Goal: Check status: Check status

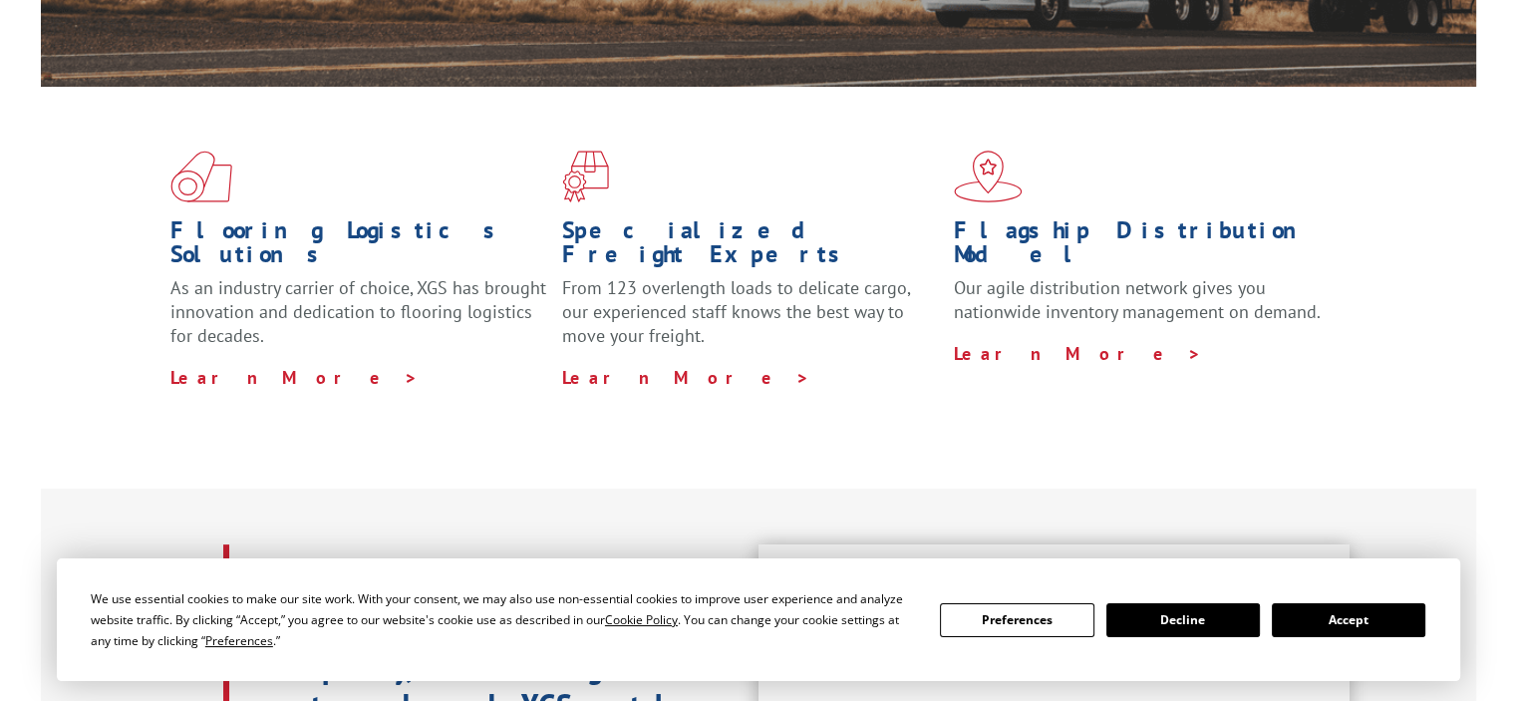
scroll to position [498, 0]
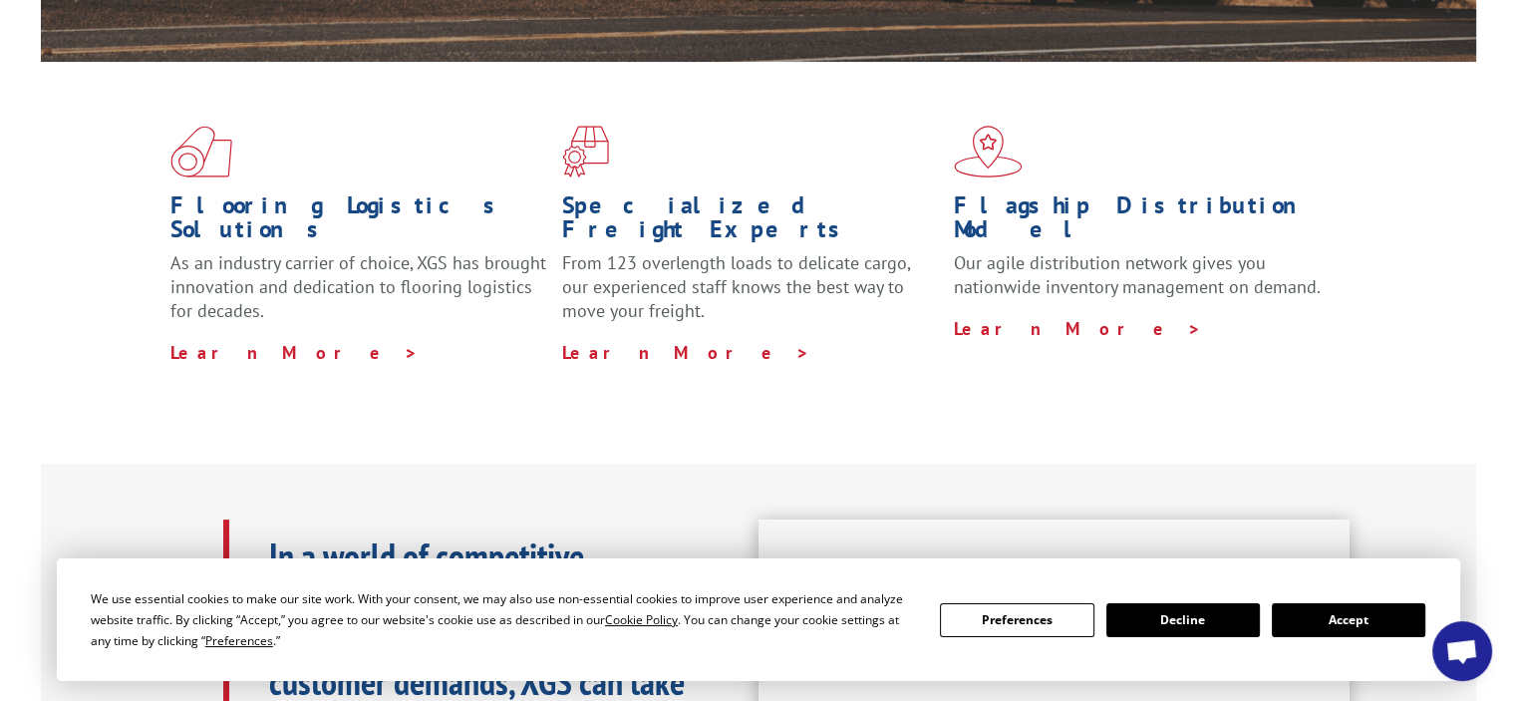
click at [1342, 617] on button "Accept" at bounding box center [1349, 620] width 154 height 34
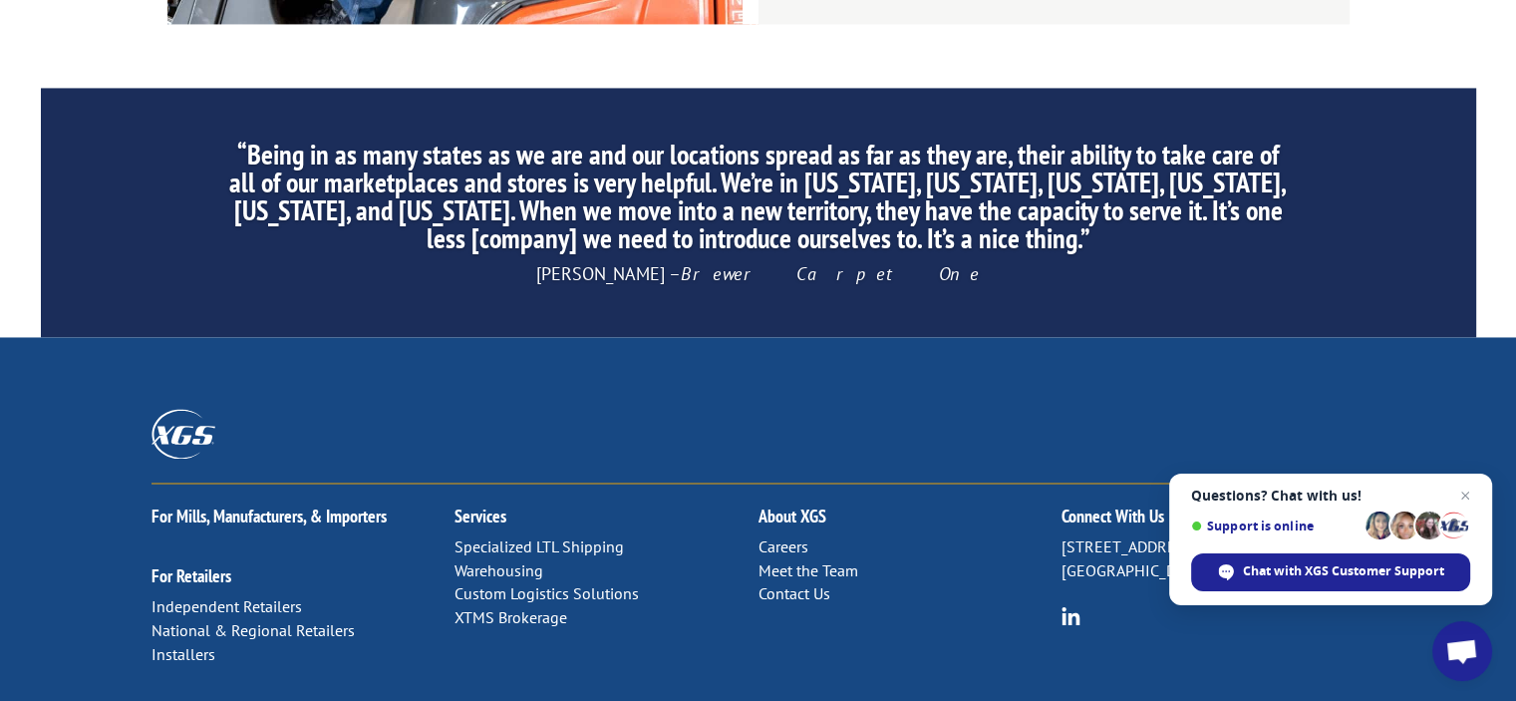
scroll to position [3190, 0]
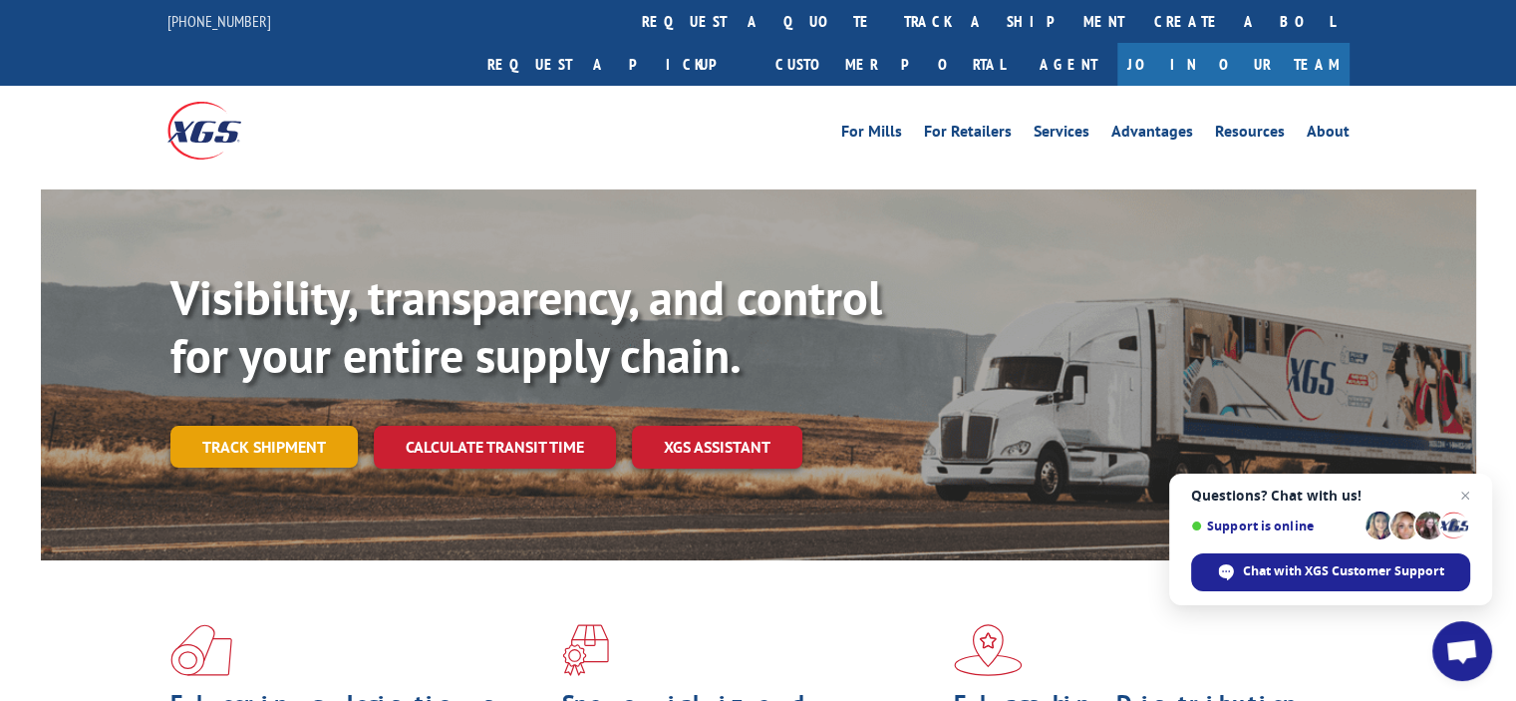
click at [278, 426] on link "Track shipment" at bounding box center [263, 447] width 187 height 42
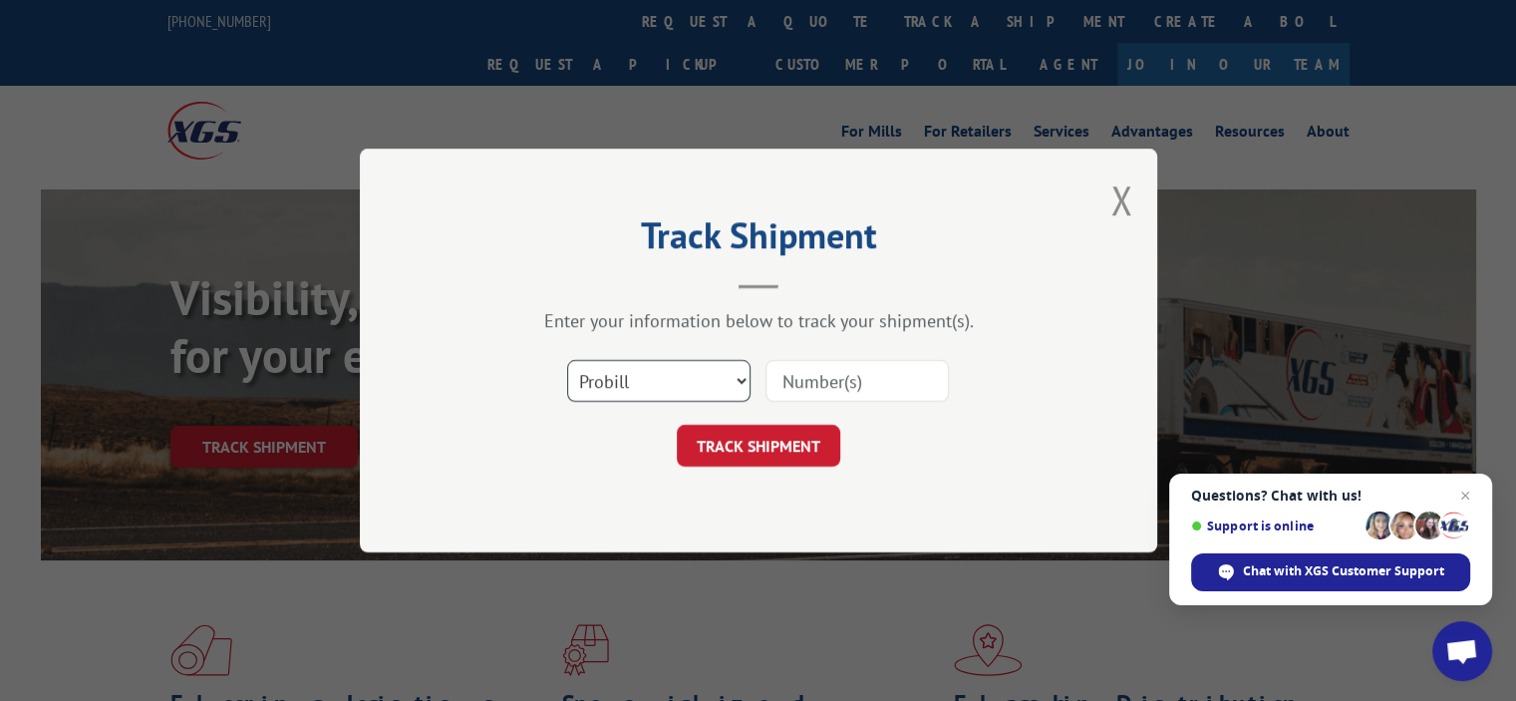
click at [634, 383] on select "Select category... Probill BOL PO" at bounding box center [658, 381] width 183 height 42
click at [567, 360] on select "Select category... Probill BOL PO" at bounding box center [658, 381] width 183 height 42
click at [803, 382] on input at bounding box center [857, 381] width 183 height 42
click at [815, 380] on input at bounding box center [857, 381] width 183 height 42
paste input "2864335"
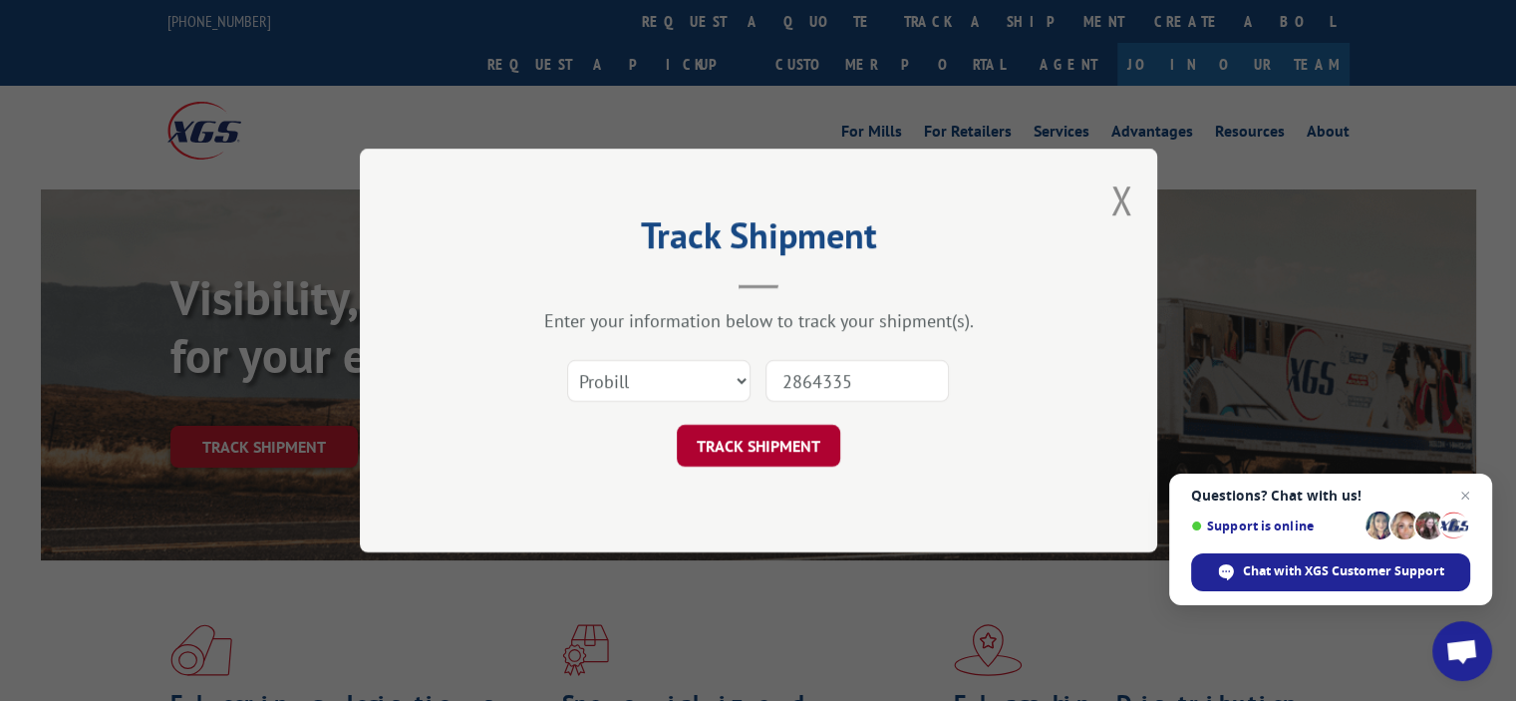
type input "2864335"
click at [760, 446] on button "TRACK SHIPMENT" at bounding box center [758, 446] width 163 height 42
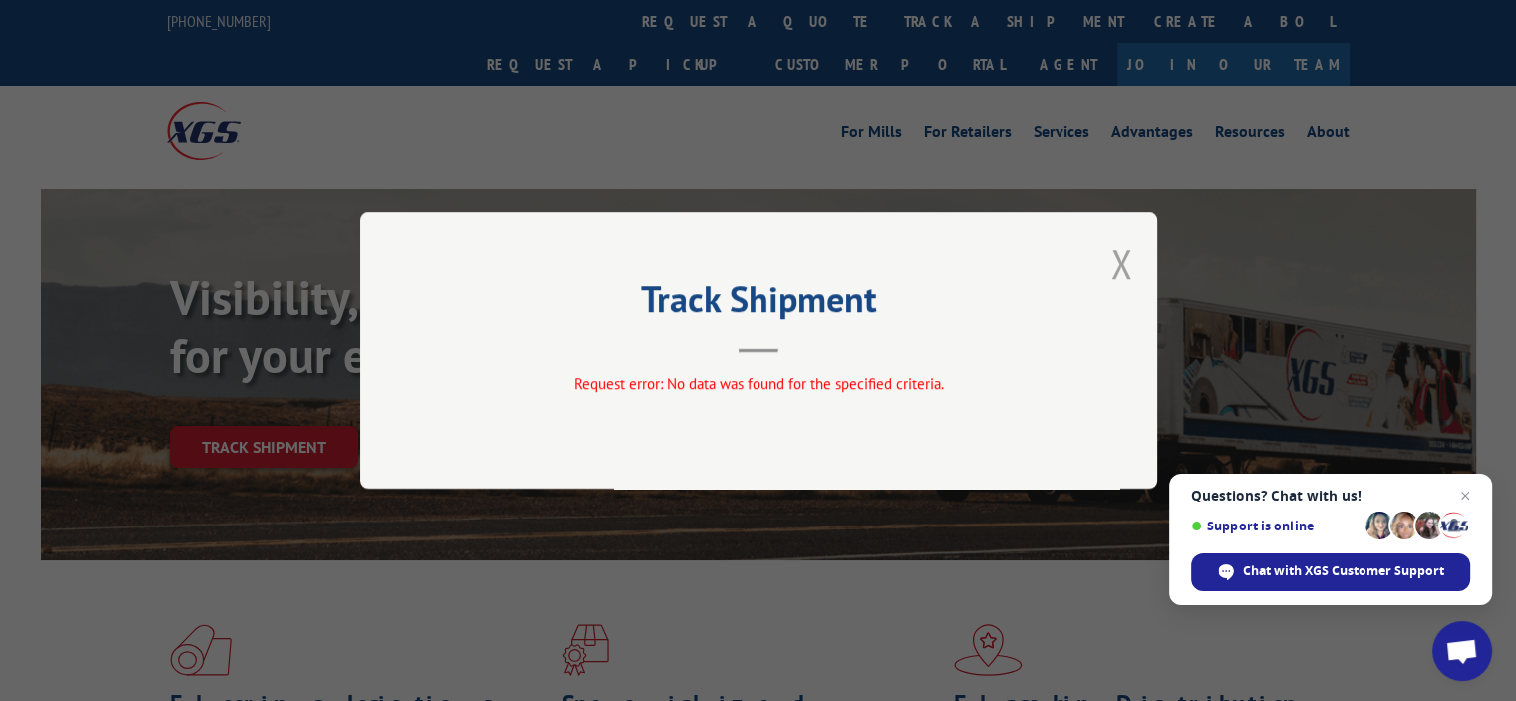
click at [1117, 262] on button "Close modal" at bounding box center [1122, 263] width 22 height 53
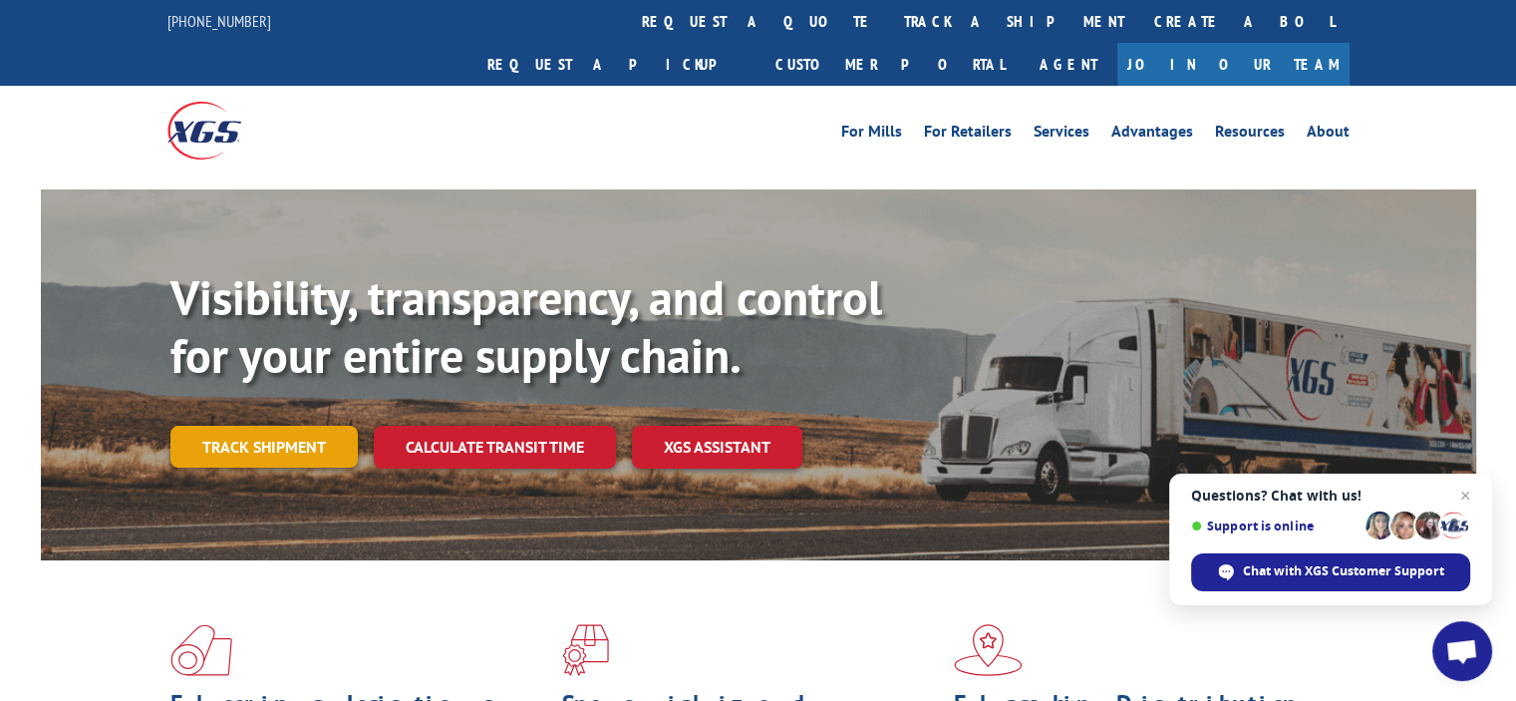
click at [275, 426] on link "Track shipment" at bounding box center [263, 447] width 187 height 42
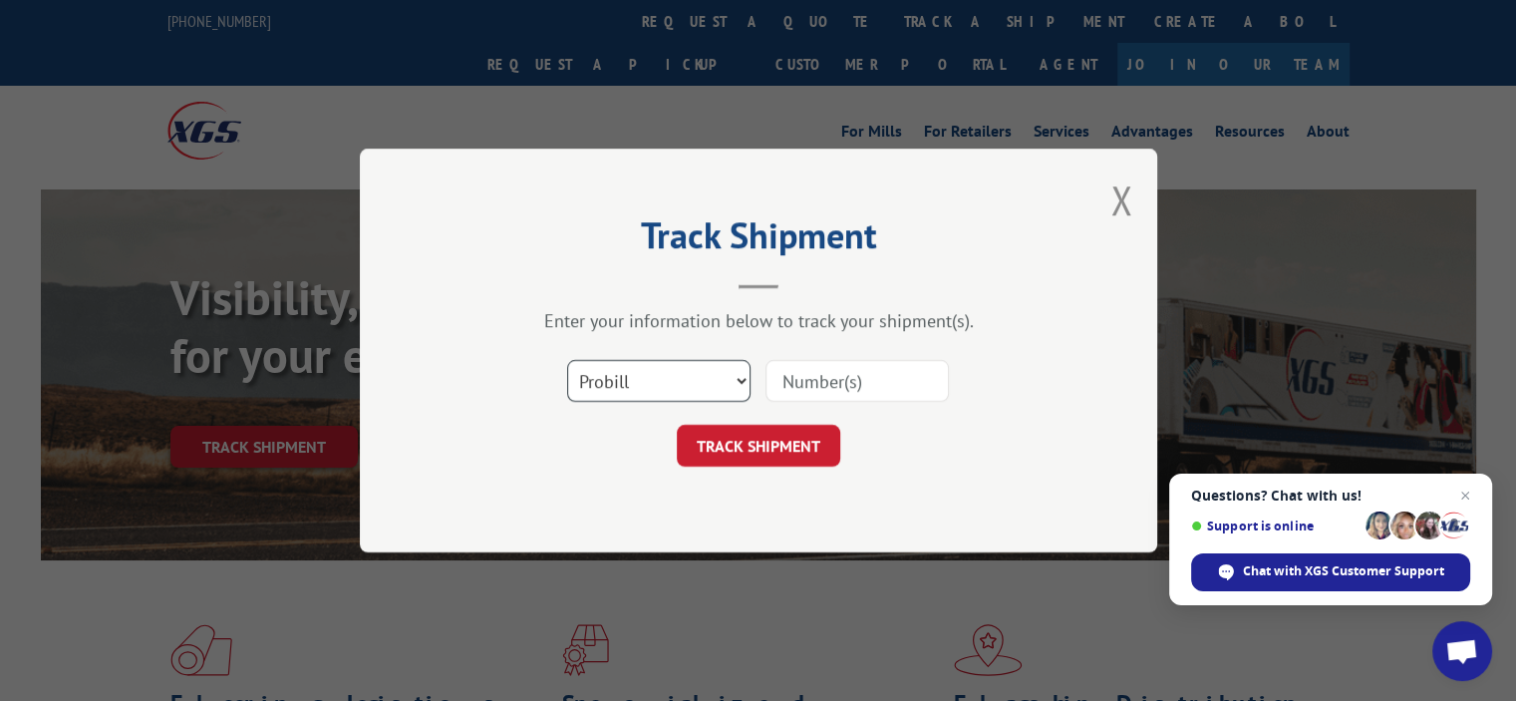
click at [640, 379] on select "Select category... Probill BOL PO" at bounding box center [658, 381] width 183 height 42
select select "bol"
click at [567, 360] on select "Select category... Probill BOL PO" at bounding box center [658, 381] width 183 height 42
paste input "2864335"
type input "2864335"
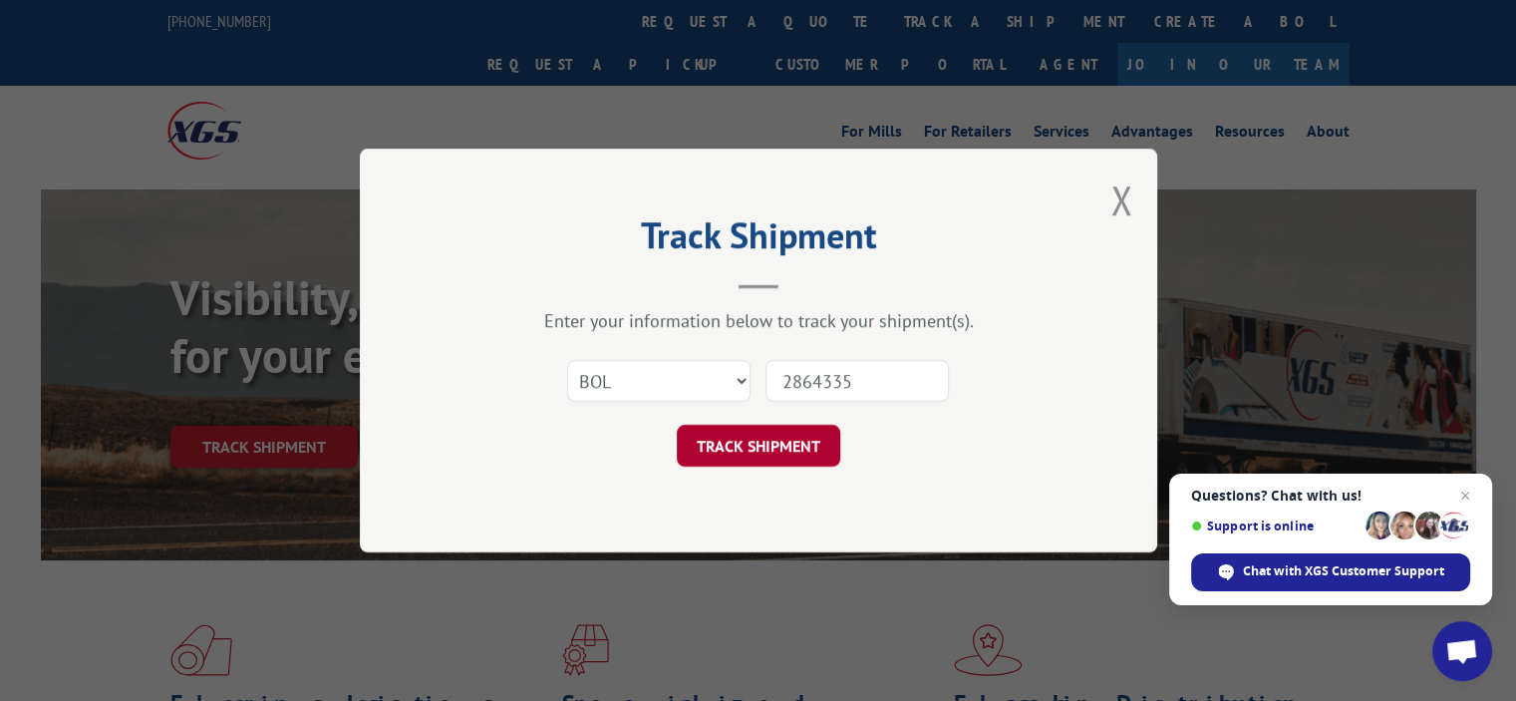
click at [750, 447] on button "TRACK SHIPMENT" at bounding box center [758, 446] width 163 height 42
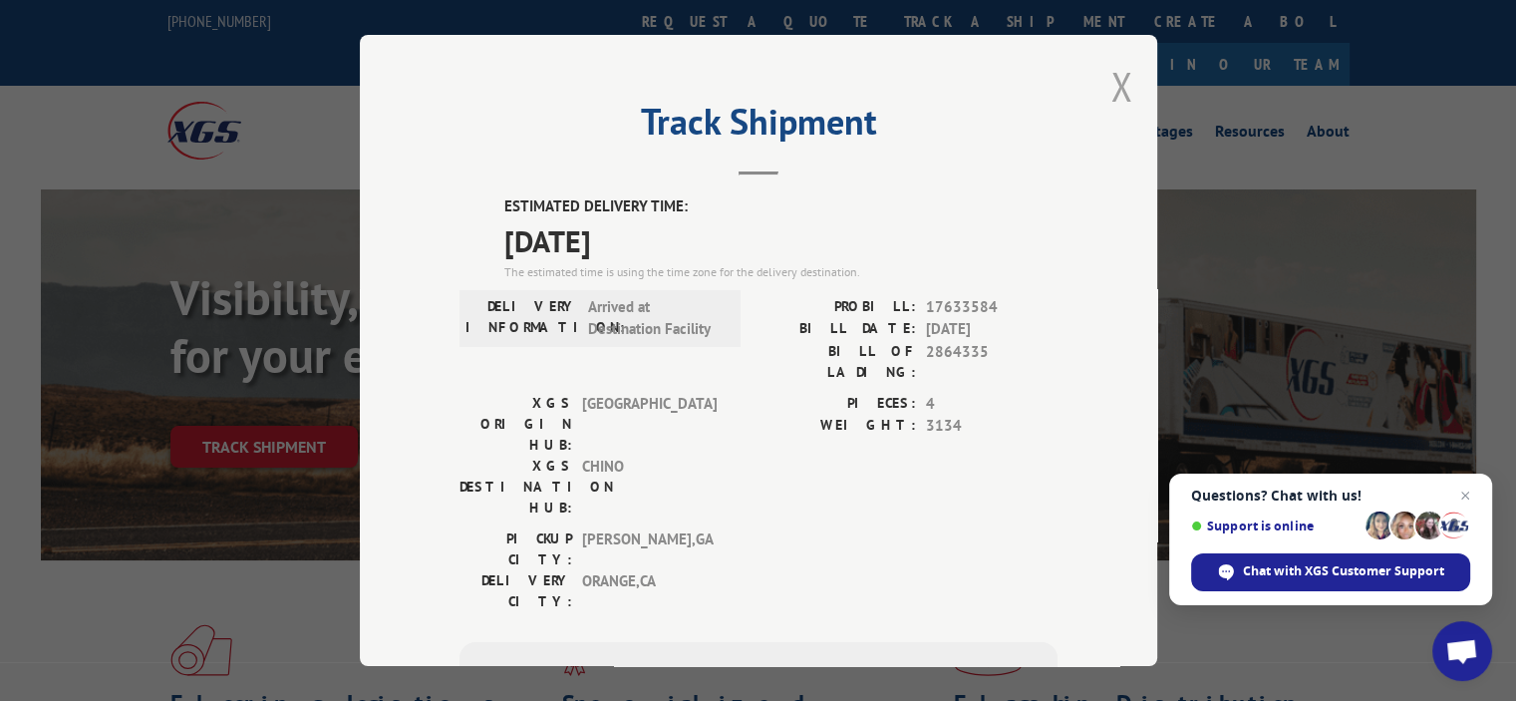
click at [1114, 83] on button "Close modal" at bounding box center [1122, 86] width 22 height 53
